Goal: Task Accomplishment & Management: Manage account settings

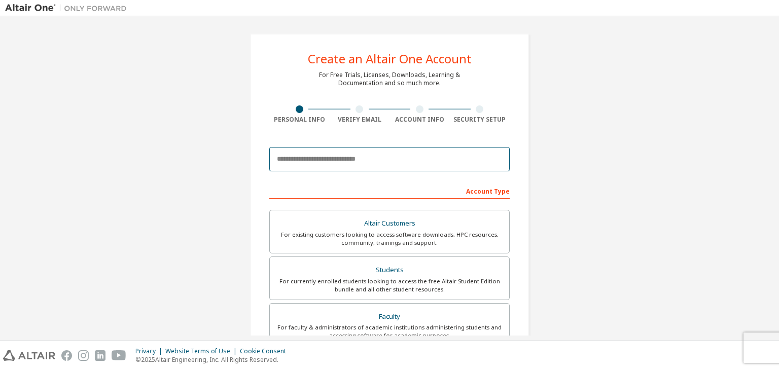
click at [397, 162] on input "email" at bounding box center [389, 159] width 240 height 24
click at [301, 167] on input "email" at bounding box center [389, 159] width 240 height 24
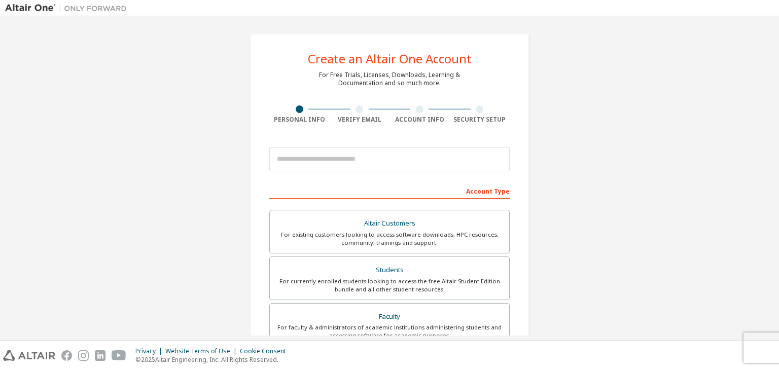
click at [206, 146] on div "Create an Altair One Account For Free Trials, Licenses, Downloads, Learning & D…" at bounding box center [389, 289] width 769 height 537
click at [31, 6] on img at bounding box center [68, 8] width 127 height 10
